Goal: Task Accomplishment & Management: Manage account settings

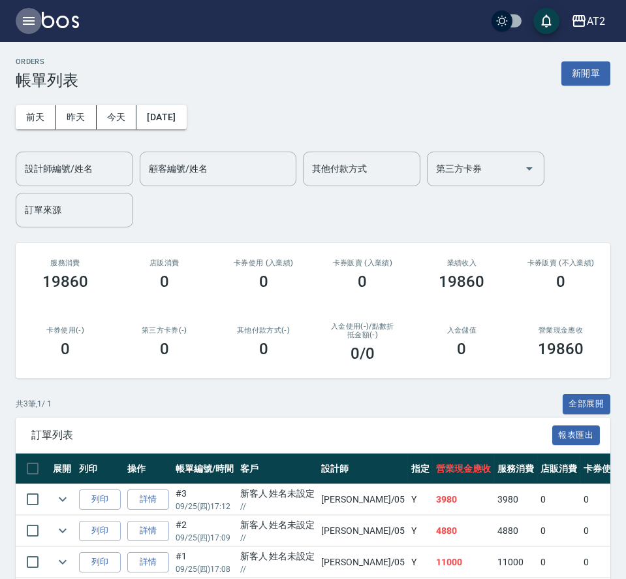
click at [33, 18] on icon "button" at bounding box center [29, 21] width 16 height 16
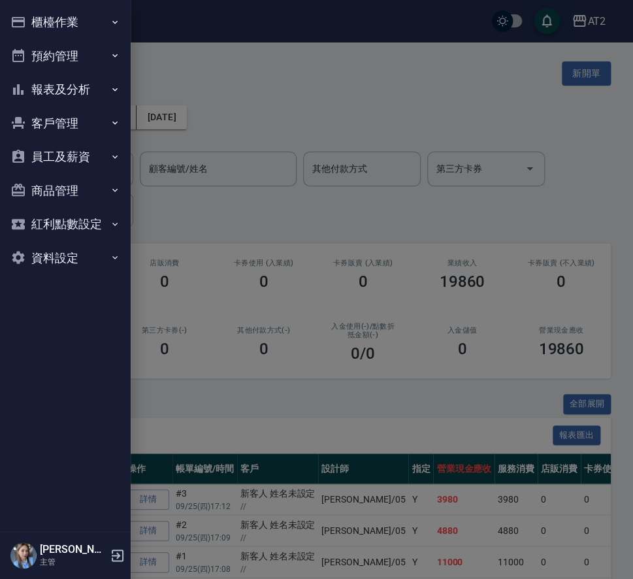
click at [52, 31] on button "櫃檯作業" at bounding box center [65, 22] width 120 height 34
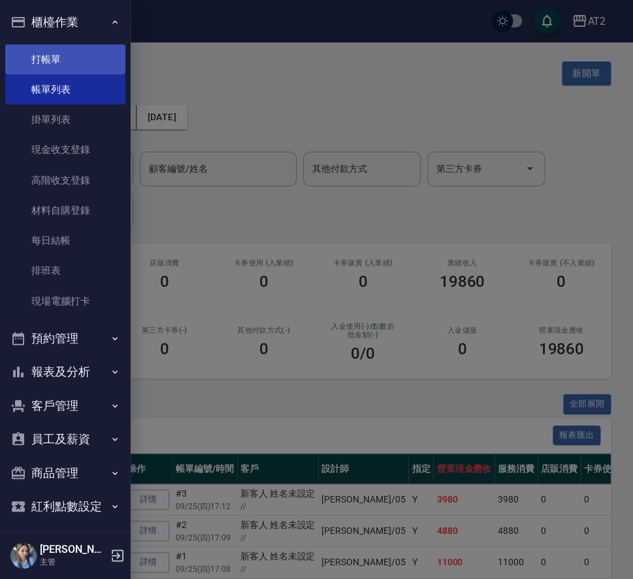
click at [63, 66] on link "打帳單" at bounding box center [65, 59] width 120 height 30
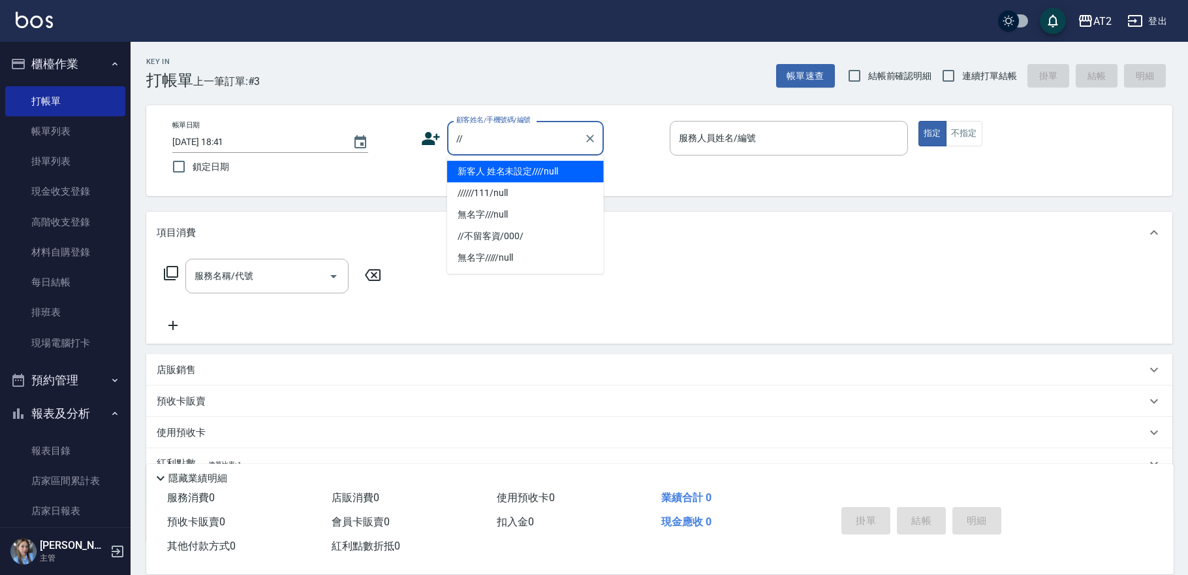
type input "新客人 姓名未設定////null"
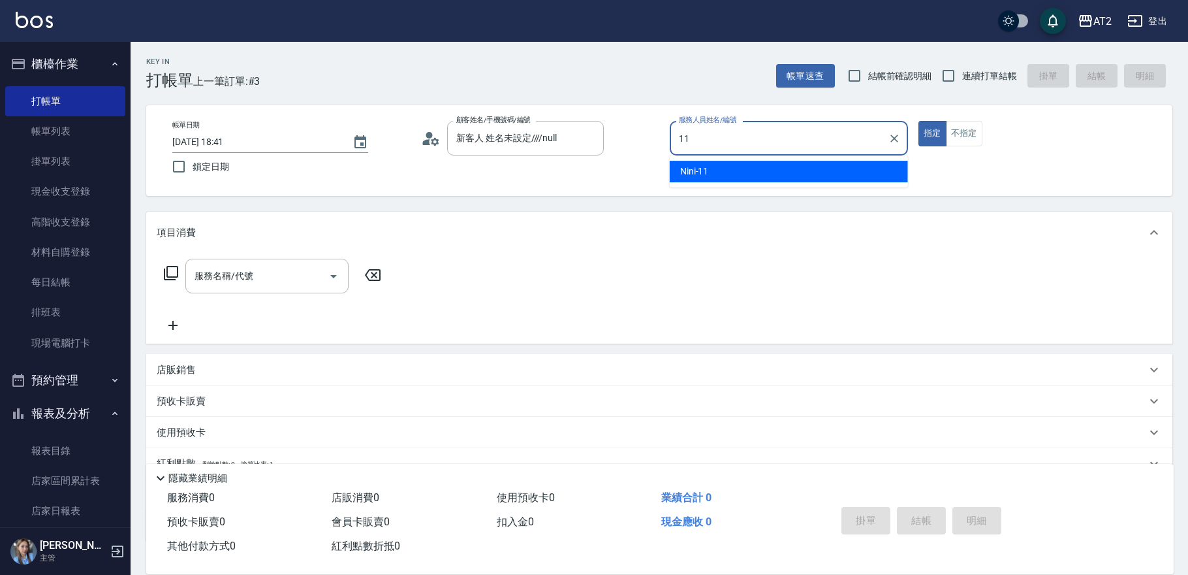
type input "Nini-11"
type button "true"
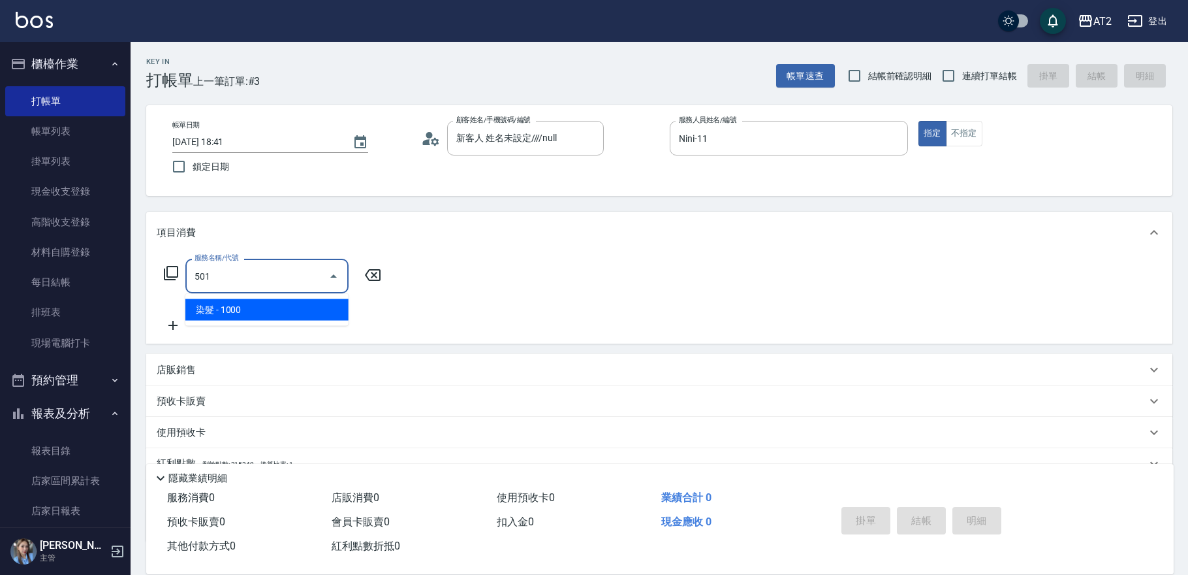
type input "染髮(501)"
type input "100"
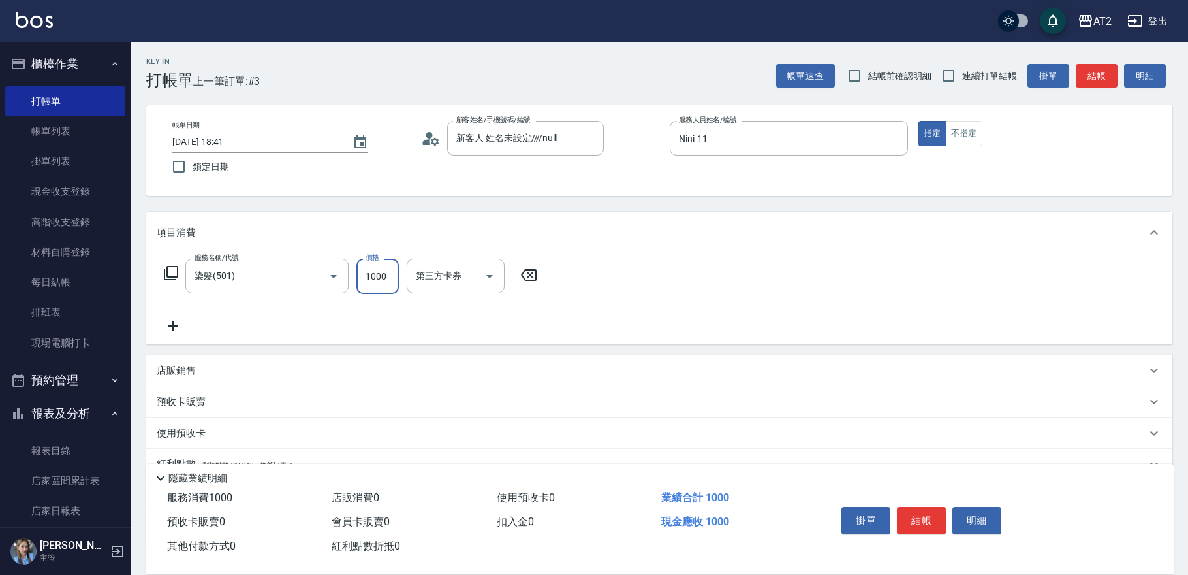
type input "2"
type input "0"
type input "20"
type input "2099"
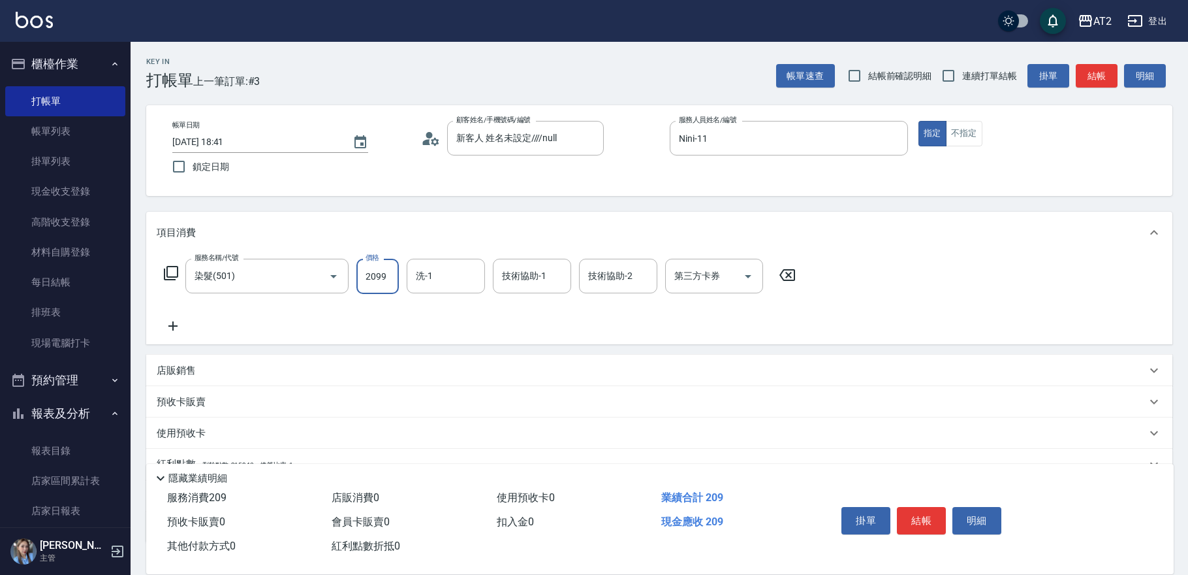
type input "200"
type input "2099"
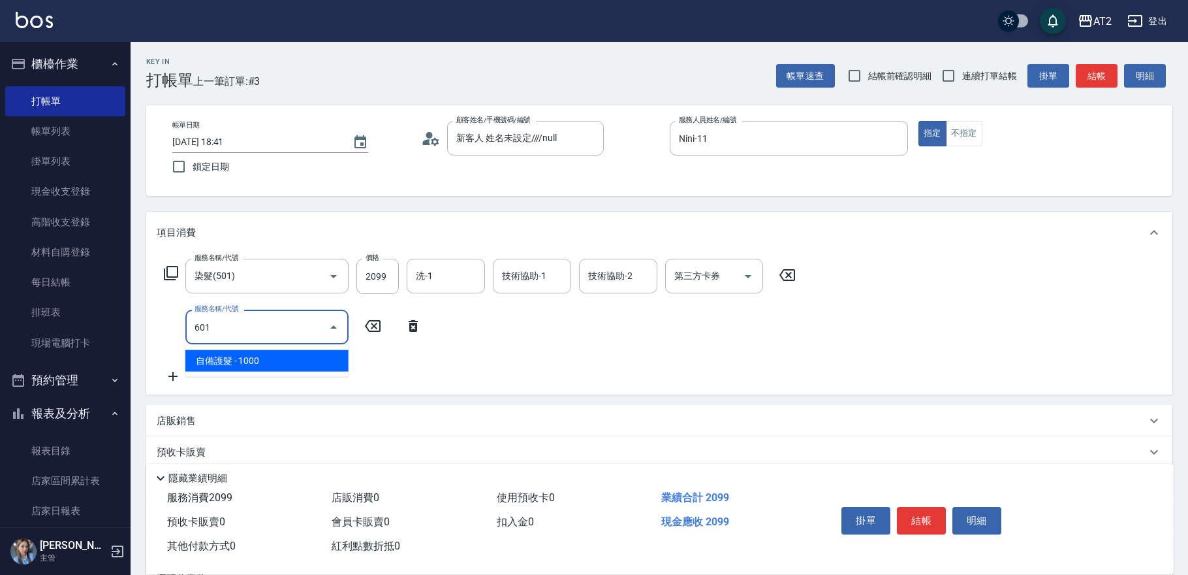
type input "601"
type input "300"
type input "自備護髮(601)"
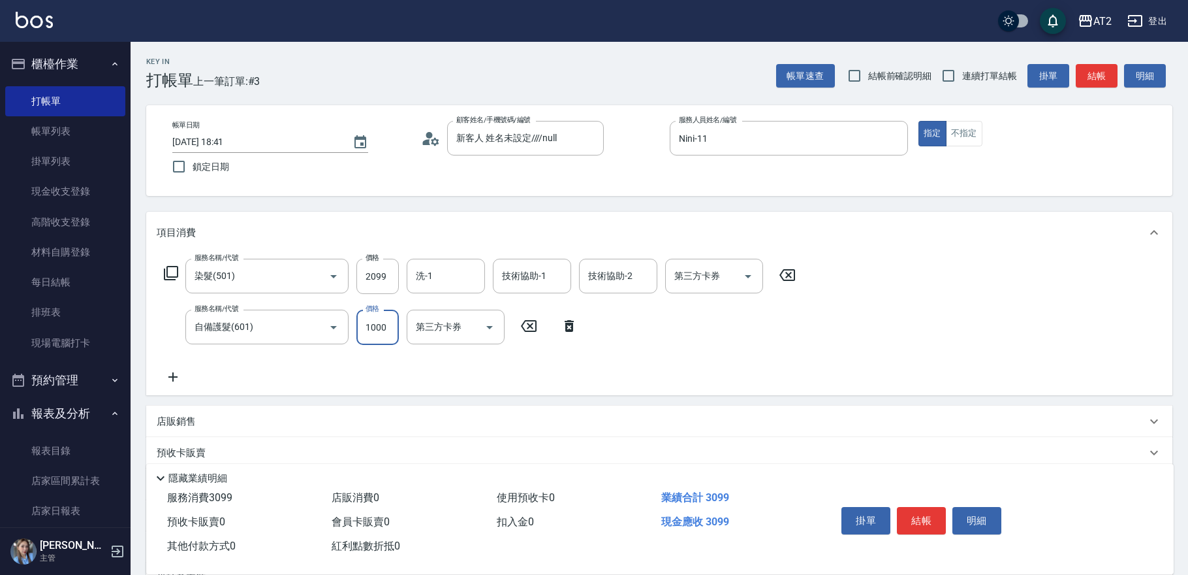
type input "2"
type input "210"
type input "25"
type input "230"
type input "2500"
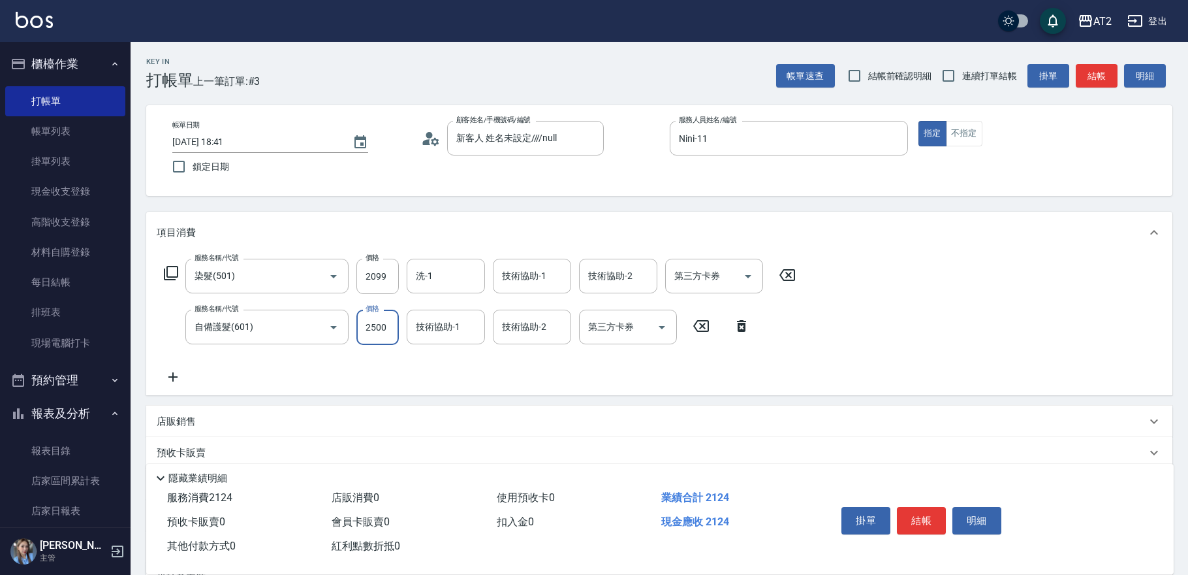
type input "450"
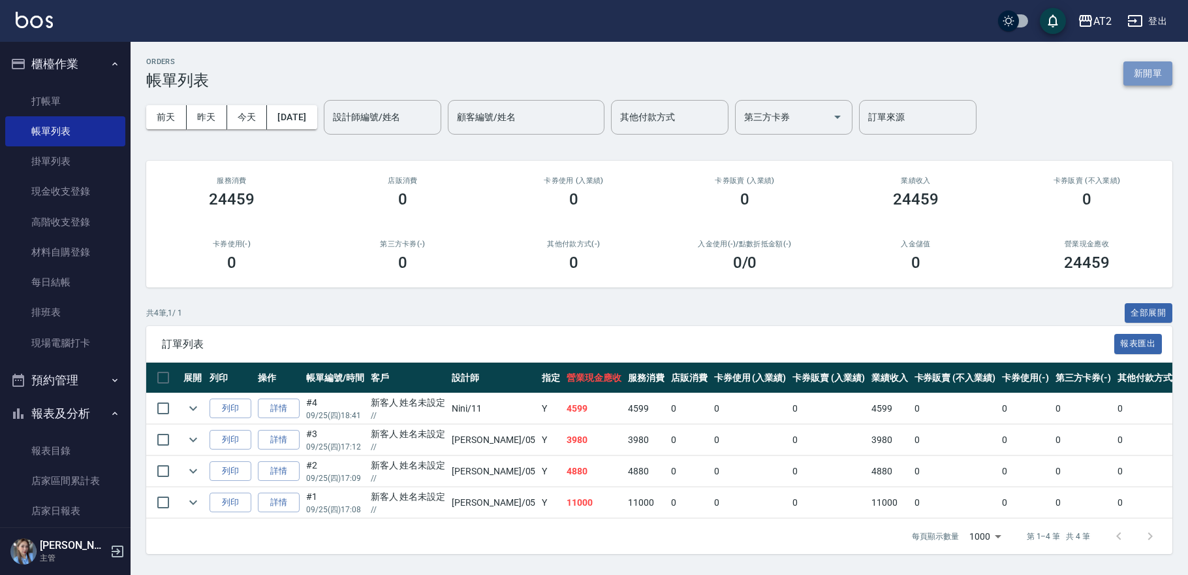
click at [1135, 69] on button "新開單" at bounding box center [1148, 73] width 49 height 24
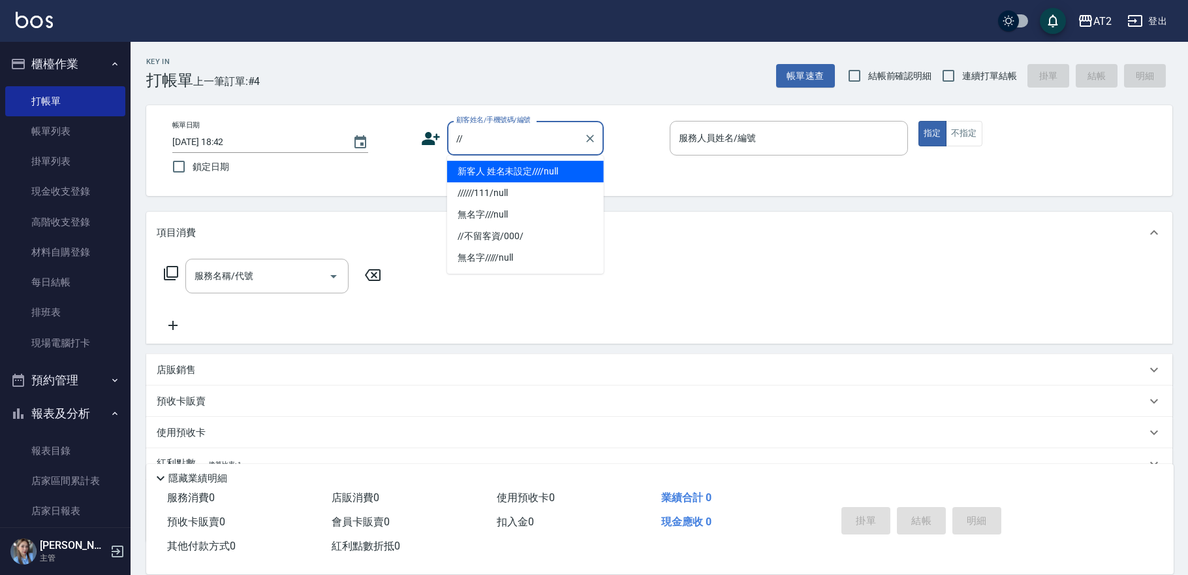
type input "新客人 姓名未設定////null"
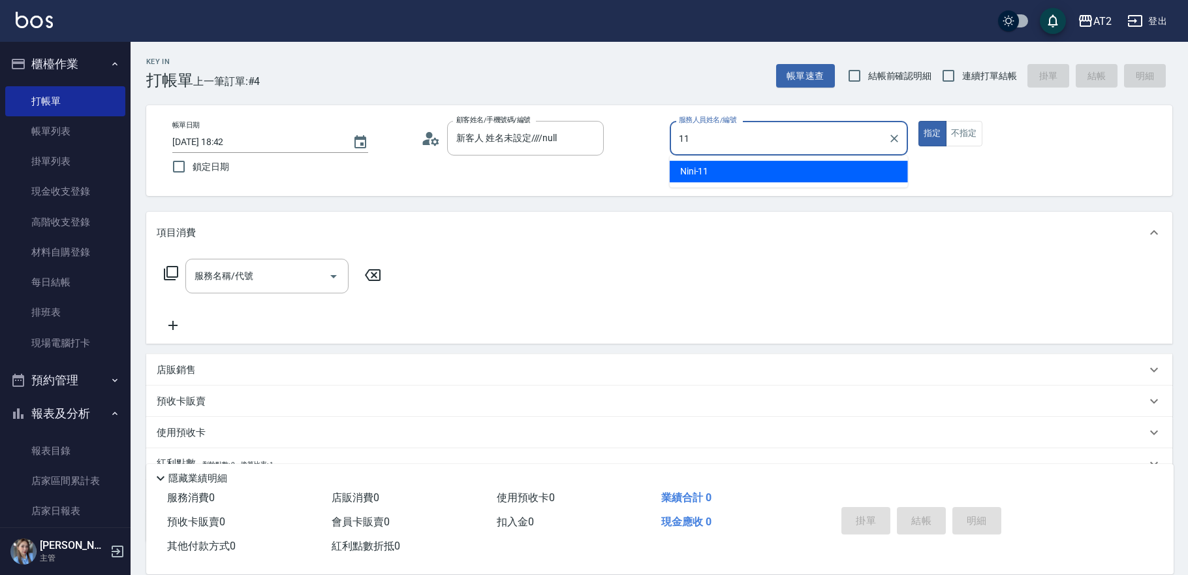
type input "Nini-11"
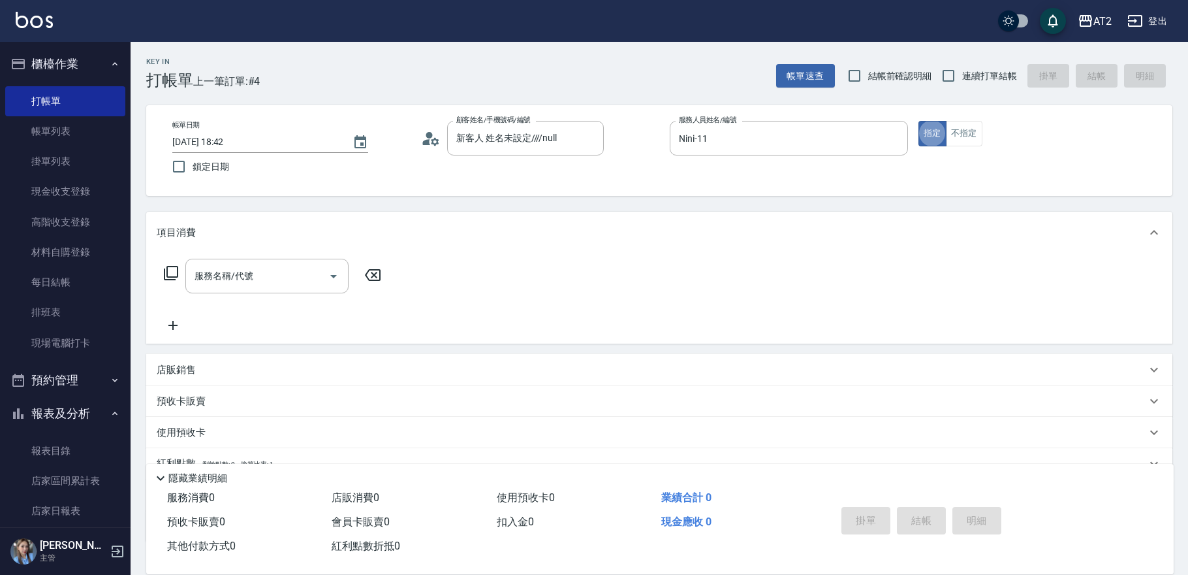
type button "true"
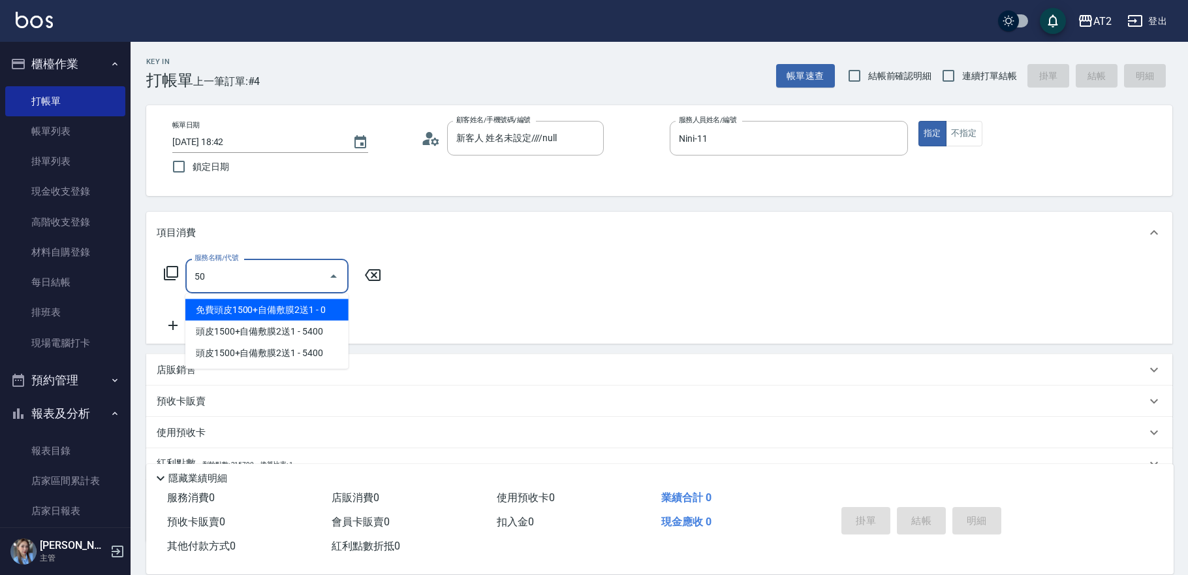
type input "501"
type input "100"
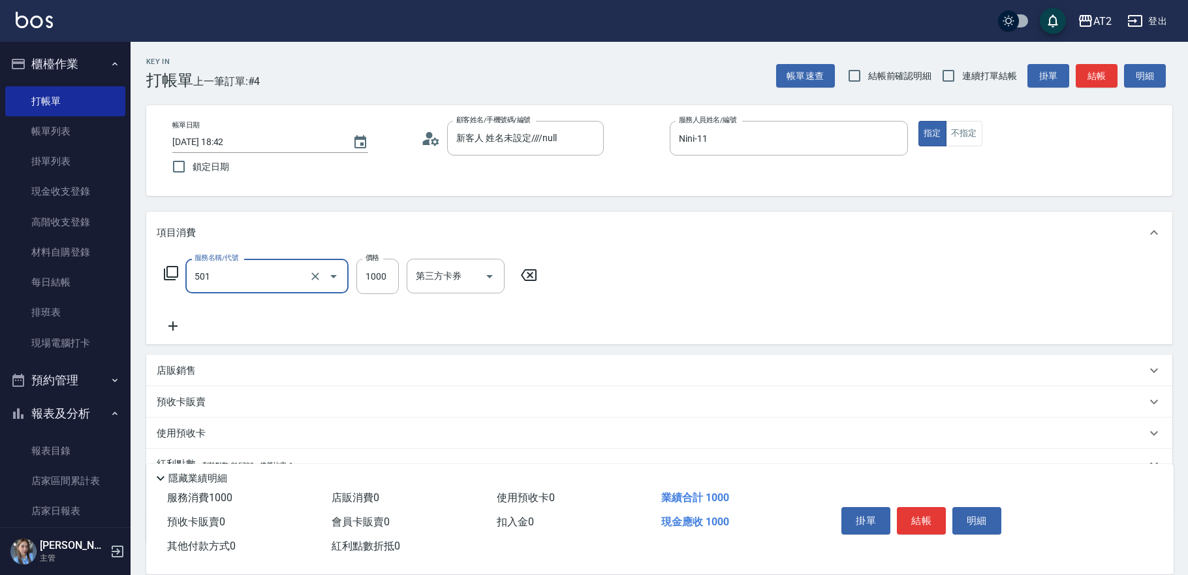
type input "染髮(501)"
type input "0"
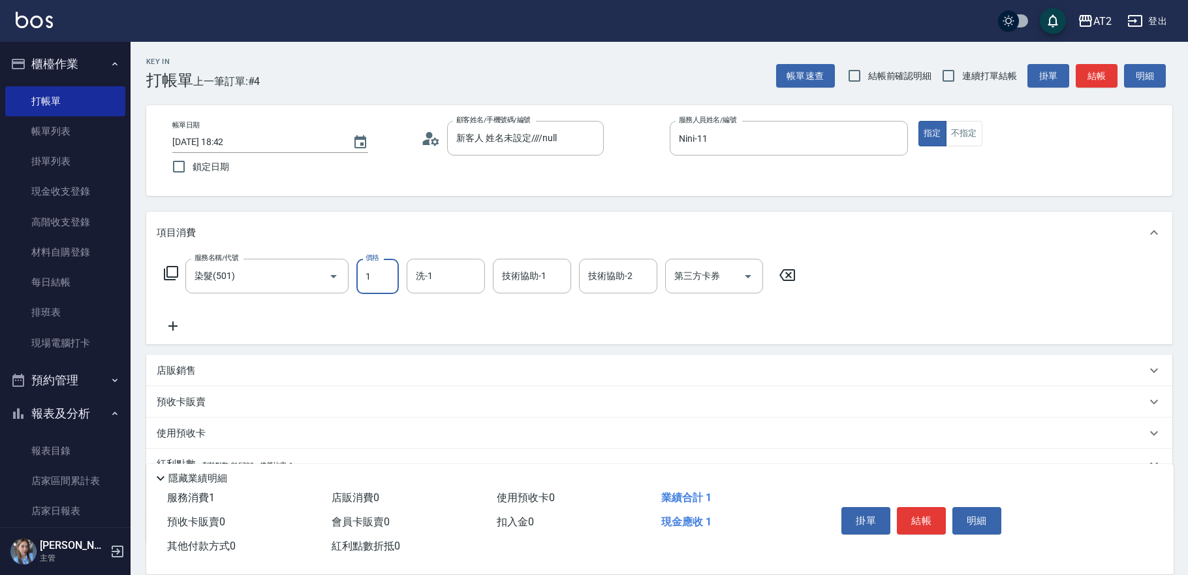
type input "16"
type input "10"
type input "169"
type input "160"
type input "1699"
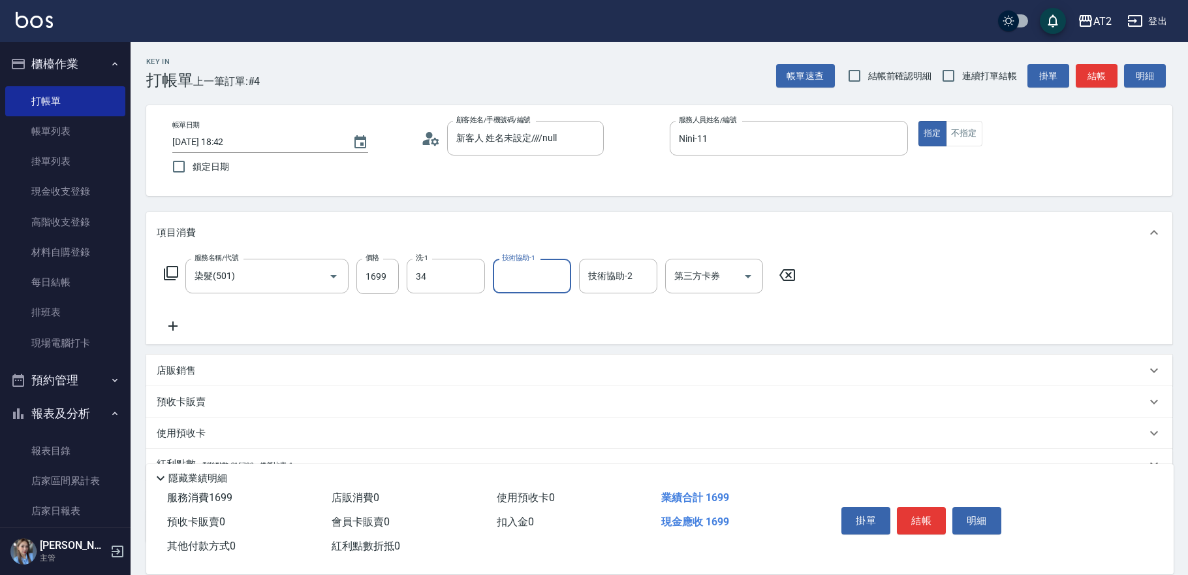
type input "小潔-34"
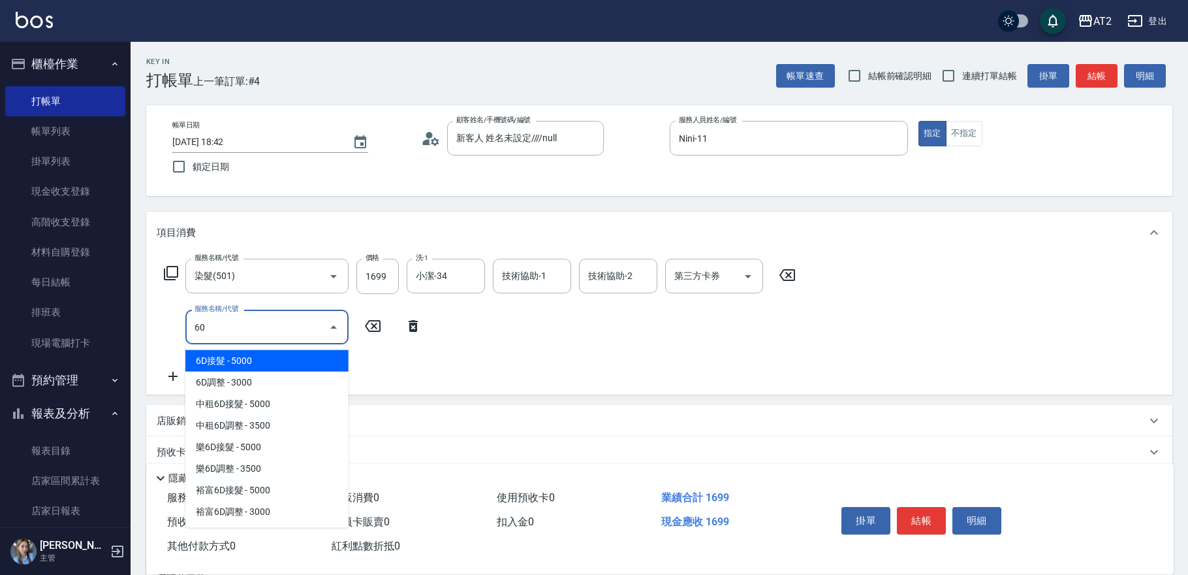
type input "601"
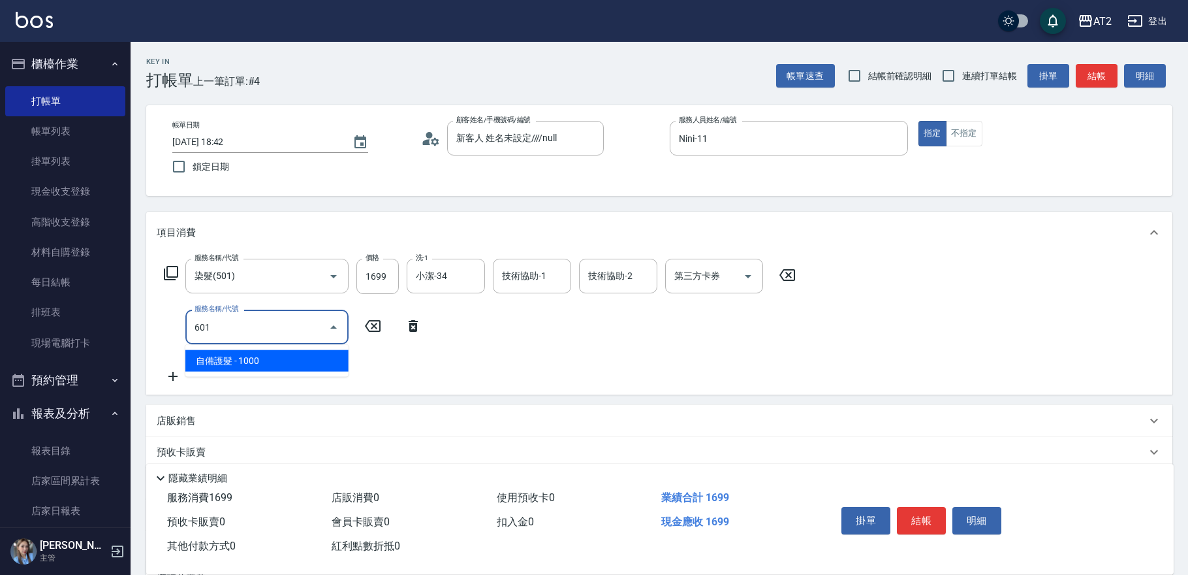
type input "260"
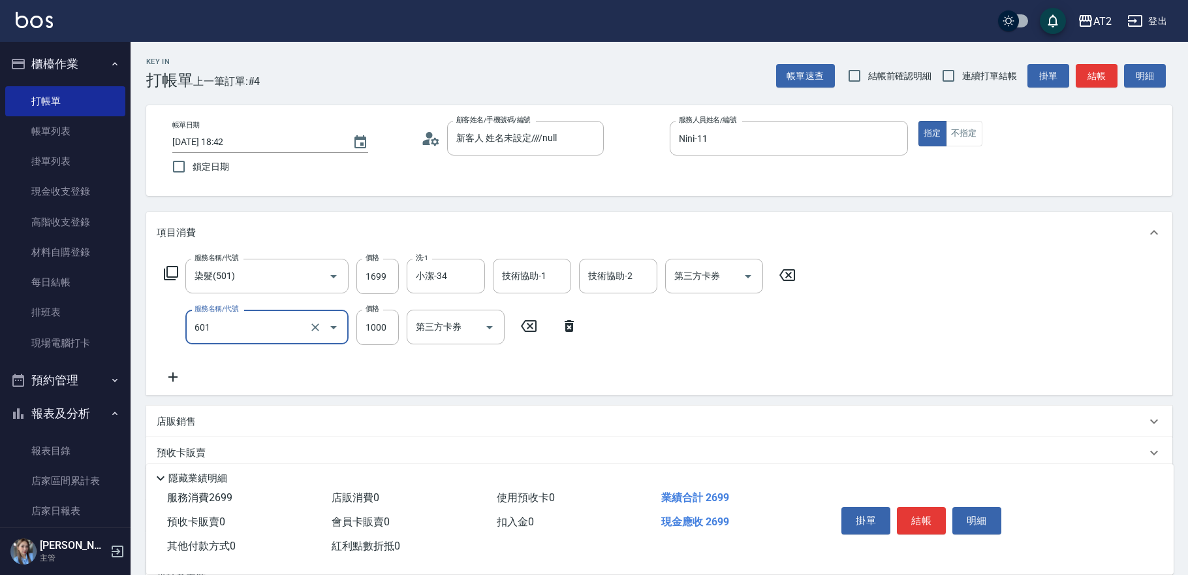
type input "自備護髮(601)"
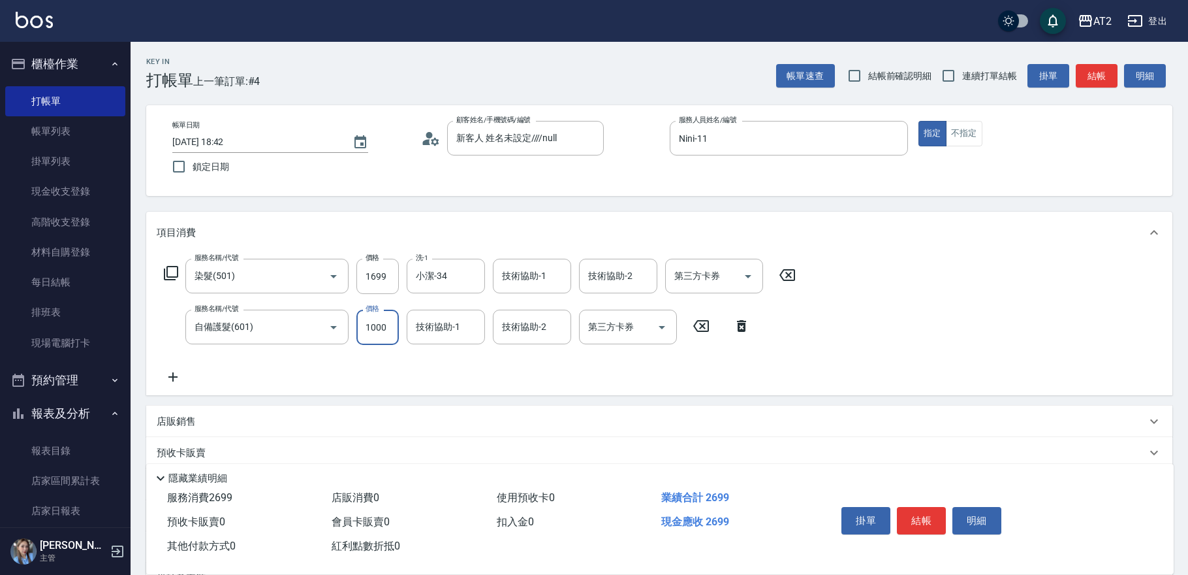
type input "1"
type input "170"
type input "150"
type input "180"
type input "1500"
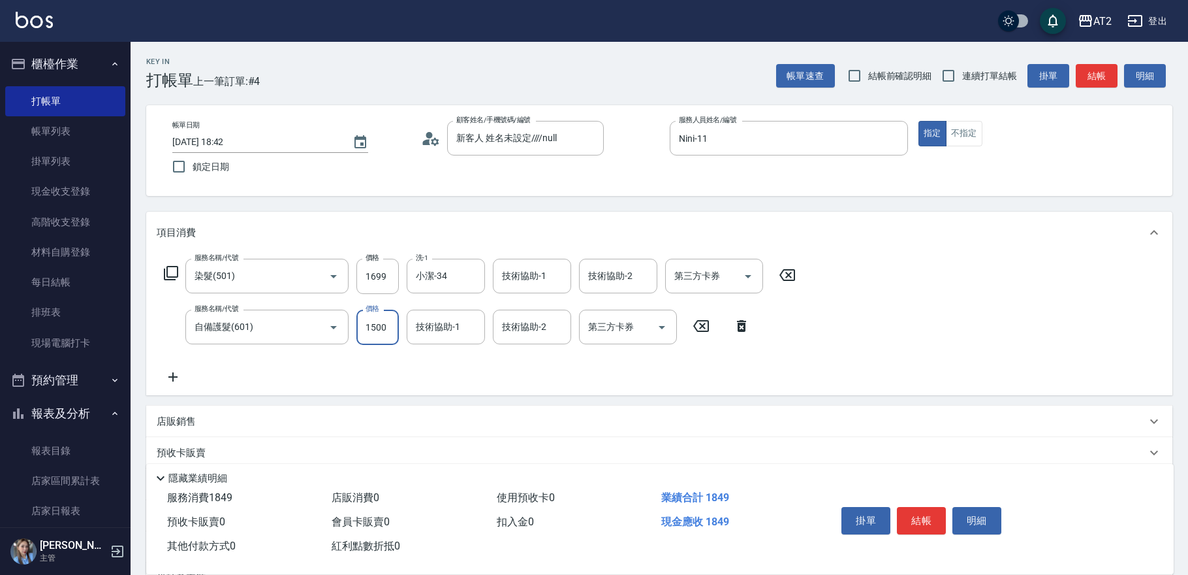
type input "310"
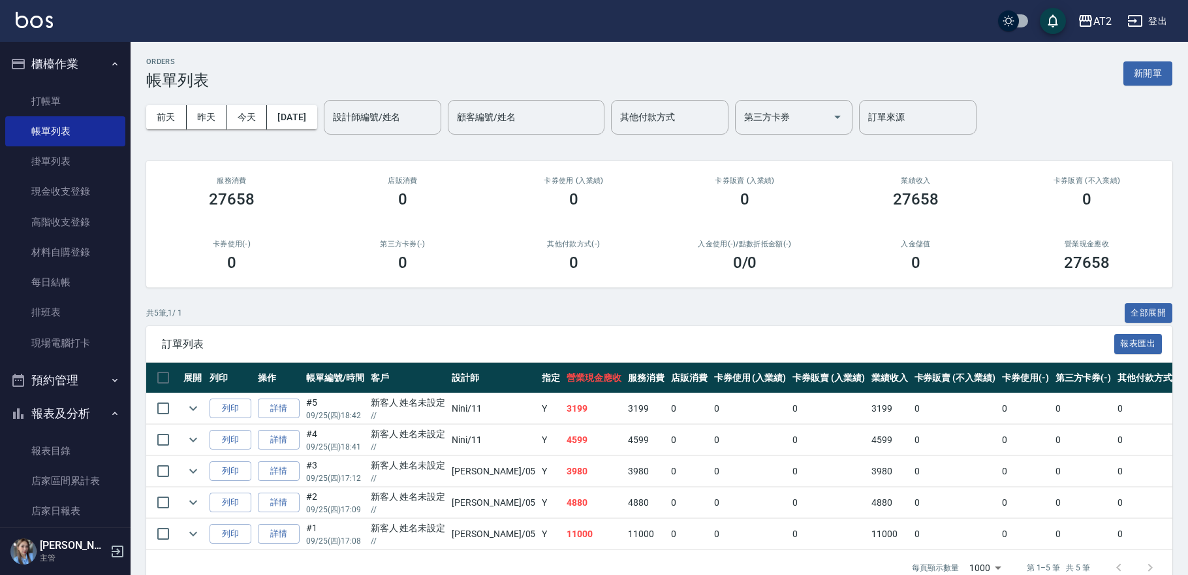
click at [270, 405] on link "詳情" at bounding box center [279, 408] width 42 height 20
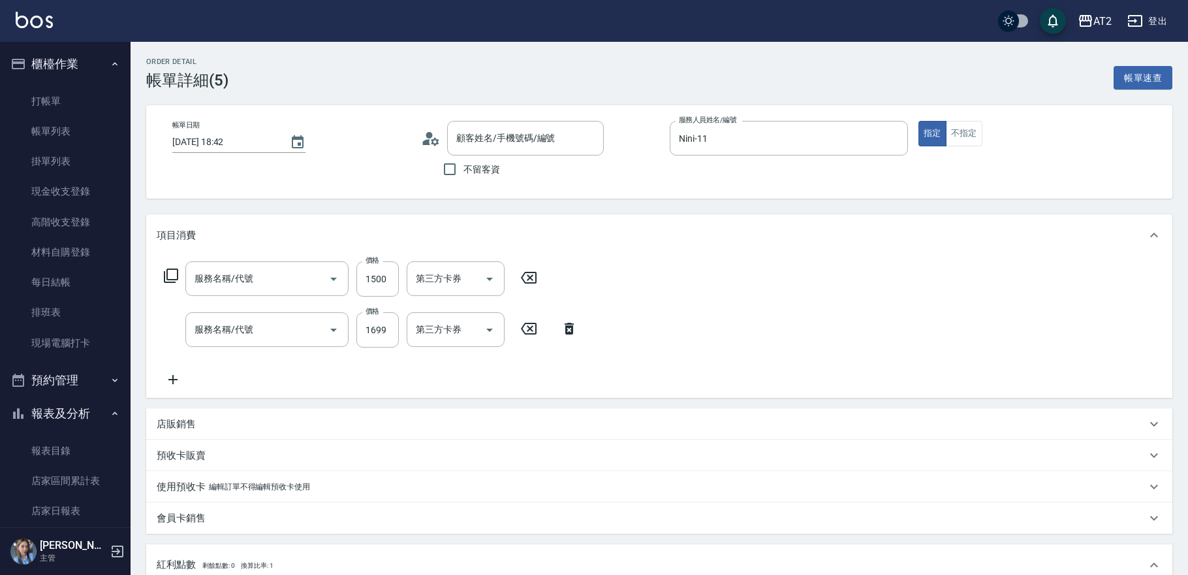
type input "Nini-11"
type input "310"
type input "自備護髮(601)"
type input "染髮(501)"
type input "新客人 姓名未設定////null"
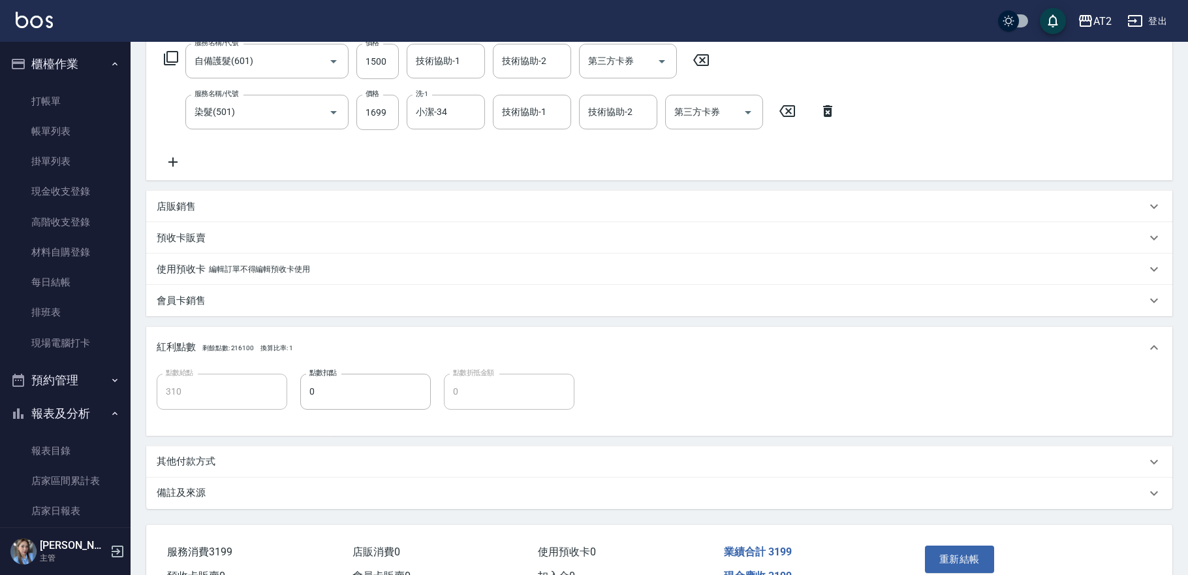
drag, startPoint x: 227, startPoint y: 461, endPoint x: 236, endPoint y: 452, distance: 12.5
click at [227, 460] on div "其他付款方式" at bounding box center [652, 461] width 990 height 14
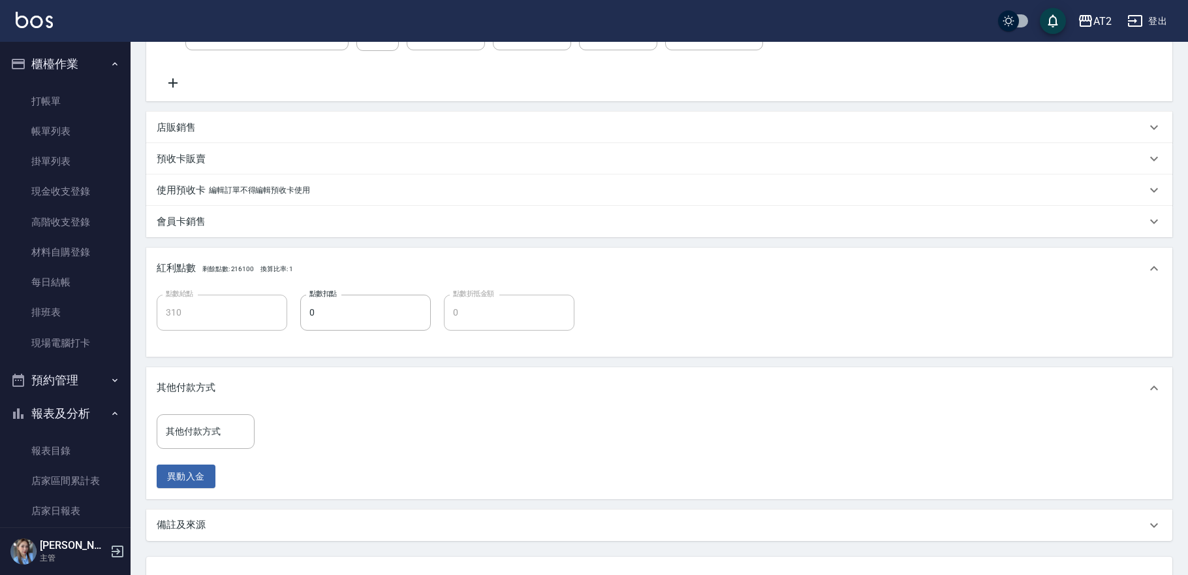
scroll to position [362, 0]
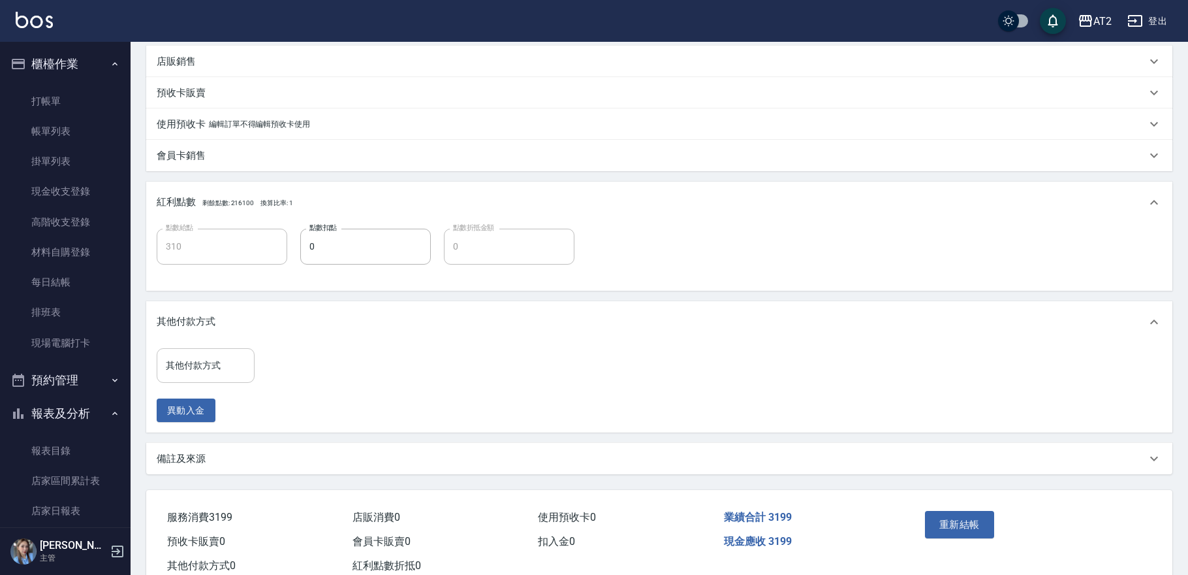
click at [217, 370] on input "其他付款方式" at bounding box center [206, 365] width 86 height 23
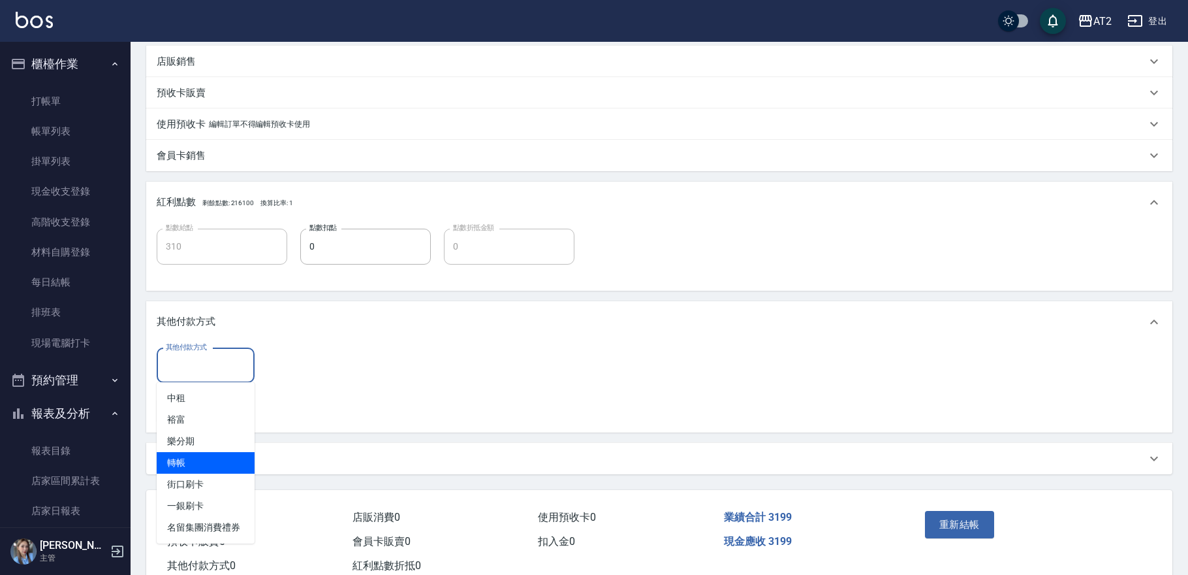
click at [215, 461] on span "轉帳" at bounding box center [206, 463] width 98 height 22
type input "轉帳"
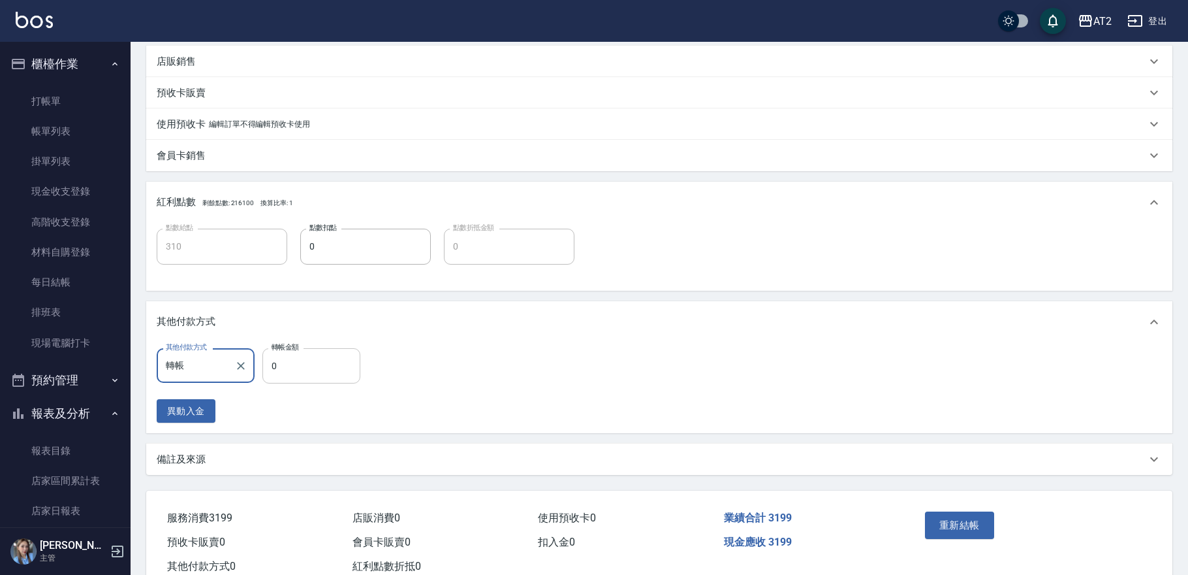
click at [281, 369] on input "0" at bounding box center [311, 365] width 98 height 35
type input "318"
type input "0"
type input "318"
type input "310"
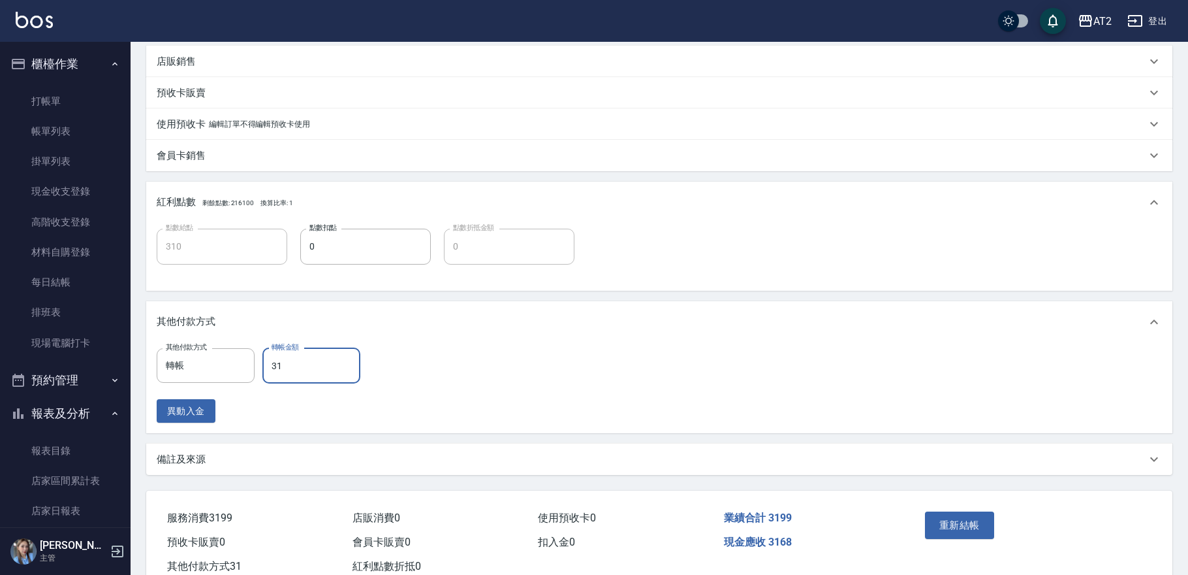
type input "319"
type input "0"
type input "3199"
click at [978, 534] on button "重新結帳" at bounding box center [959, 524] width 69 height 27
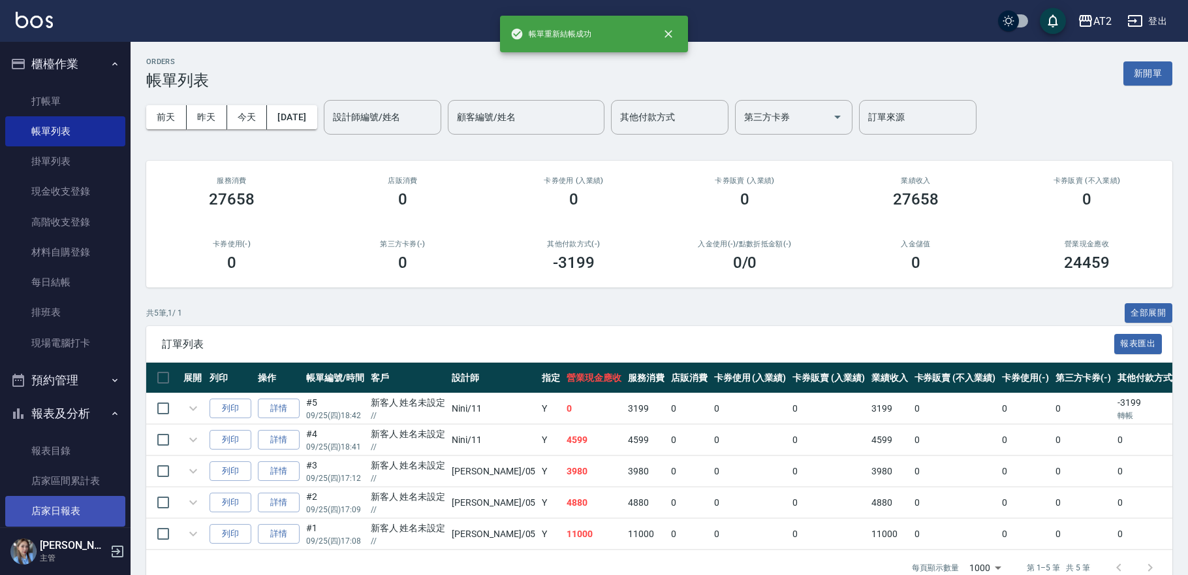
click at [92, 505] on link "店家日報表" at bounding box center [65, 511] width 120 height 30
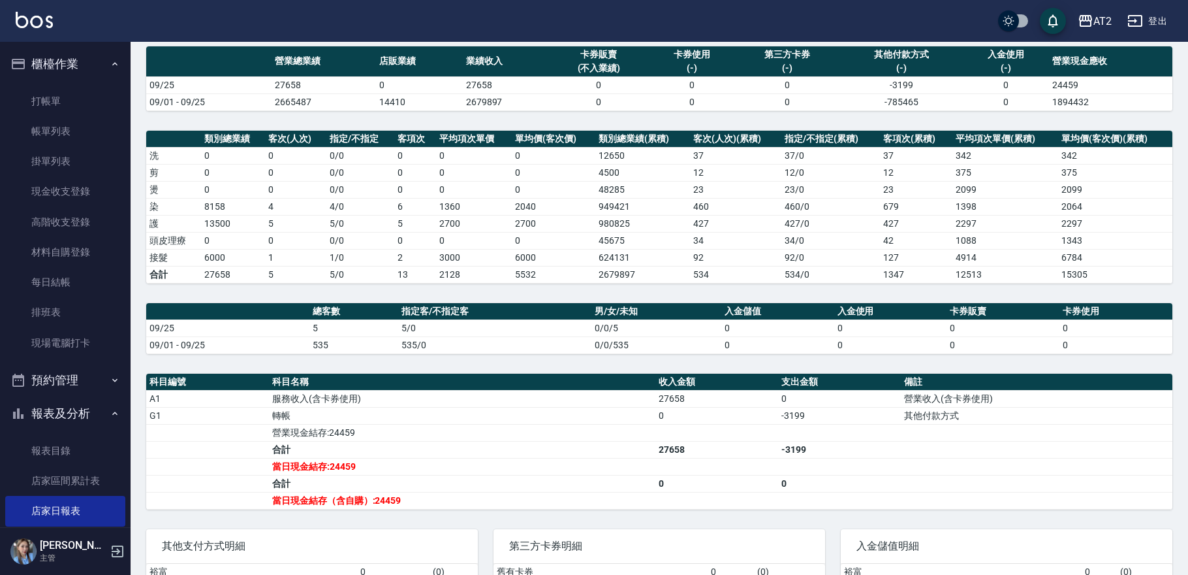
scroll to position [236, 0]
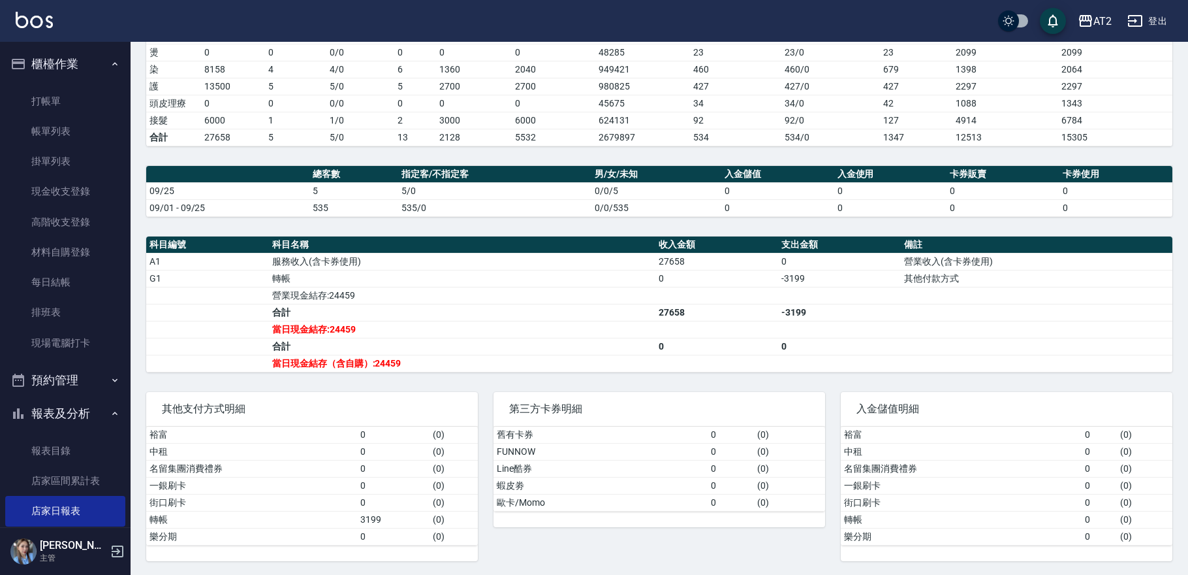
click at [1157, 19] on button "登出" at bounding box center [1147, 21] width 50 height 24
